Goal: Information Seeking & Learning: Learn about a topic

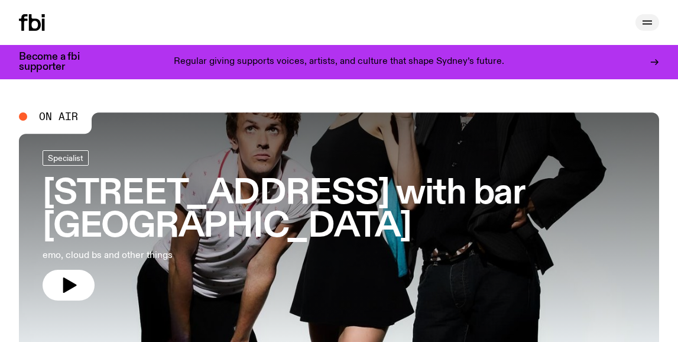
click at [649, 24] on icon "button" at bounding box center [647, 22] width 14 height 14
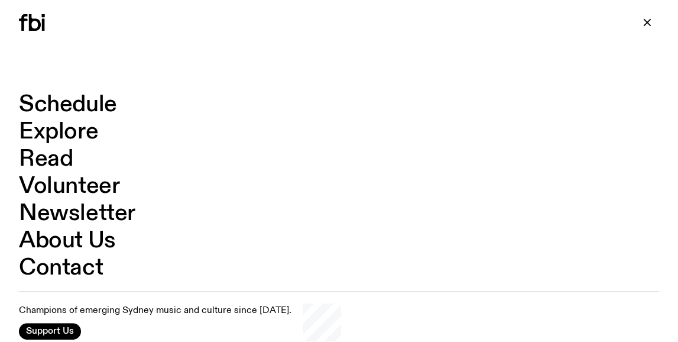
click at [55, 132] on link "Explore" at bounding box center [58, 132] width 79 height 22
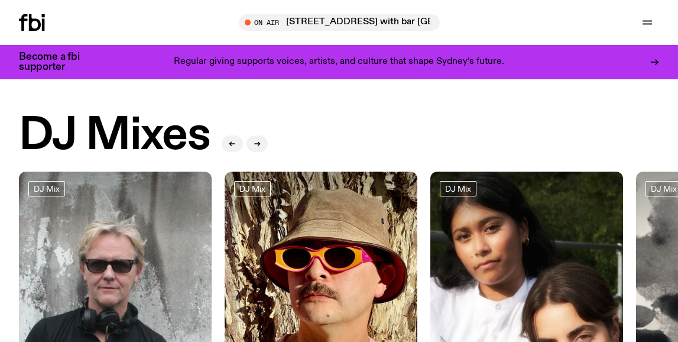
click at [31, 23] on icon at bounding box center [35, 22] width 12 height 17
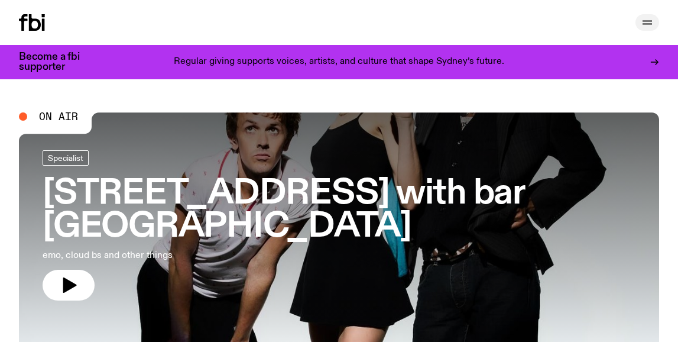
click at [650, 25] on icon "button" at bounding box center [647, 22] width 14 height 14
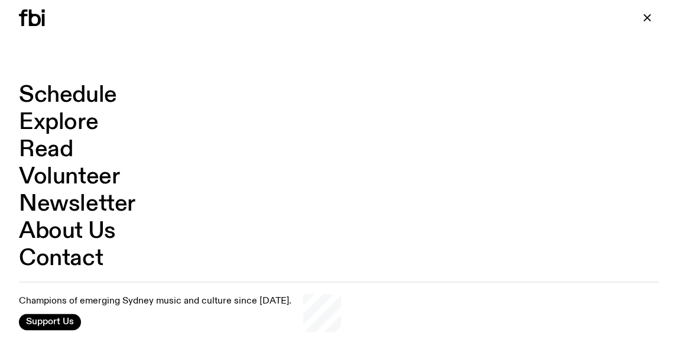
scroll to position [212, 0]
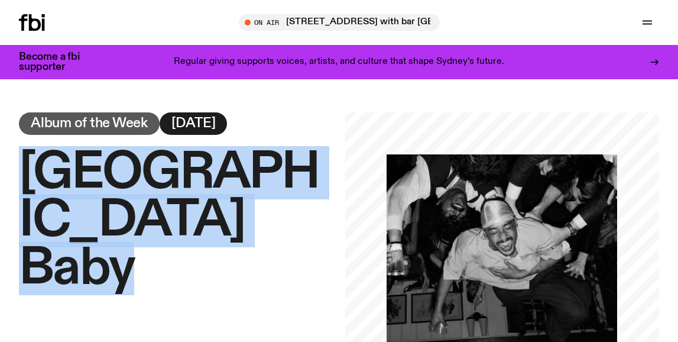
drag, startPoint x: 21, startPoint y: 165, endPoint x: 129, endPoint y: 229, distance: 125.6
click at [129, 229] on h1 "Dijon – Baby" at bounding box center [176, 221] width 314 height 144
copy h1 "Dijon – Baby"
